Goal: Obtain resource: Obtain resource

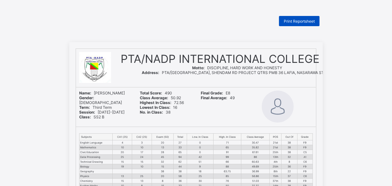
click at [306, 19] on span "Print Reportsheet" at bounding box center [299, 21] width 31 height 5
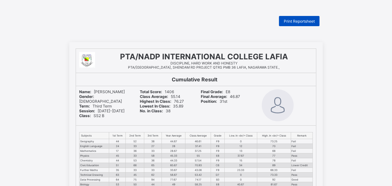
click at [291, 22] on span "Print Reportsheet" at bounding box center [299, 21] width 31 height 5
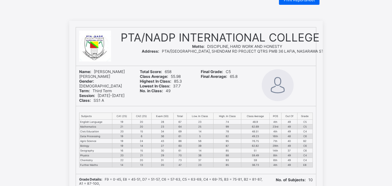
scroll to position [29, 0]
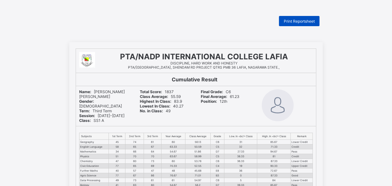
click at [309, 22] on span "Print Reportsheet" at bounding box center [299, 21] width 31 height 5
click at [288, 21] on span "Print Reportsheet" at bounding box center [299, 21] width 31 height 5
click at [296, 22] on span "Print Reportsheet" at bounding box center [299, 21] width 31 height 5
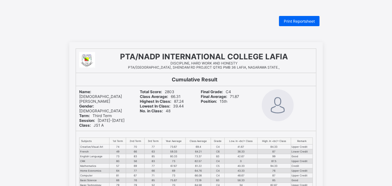
click at [307, 20] on span "Print Reportsheet" at bounding box center [299, 21] width 31 height 5
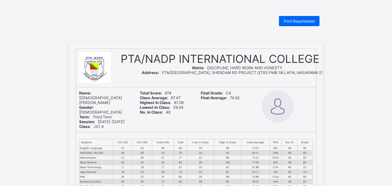
click at [314, 19] on span "Print Reportsheet" at bounding box center [299, 21] width 31 height 5
